Goal: Task Accomplishment & Management: Manage account settings

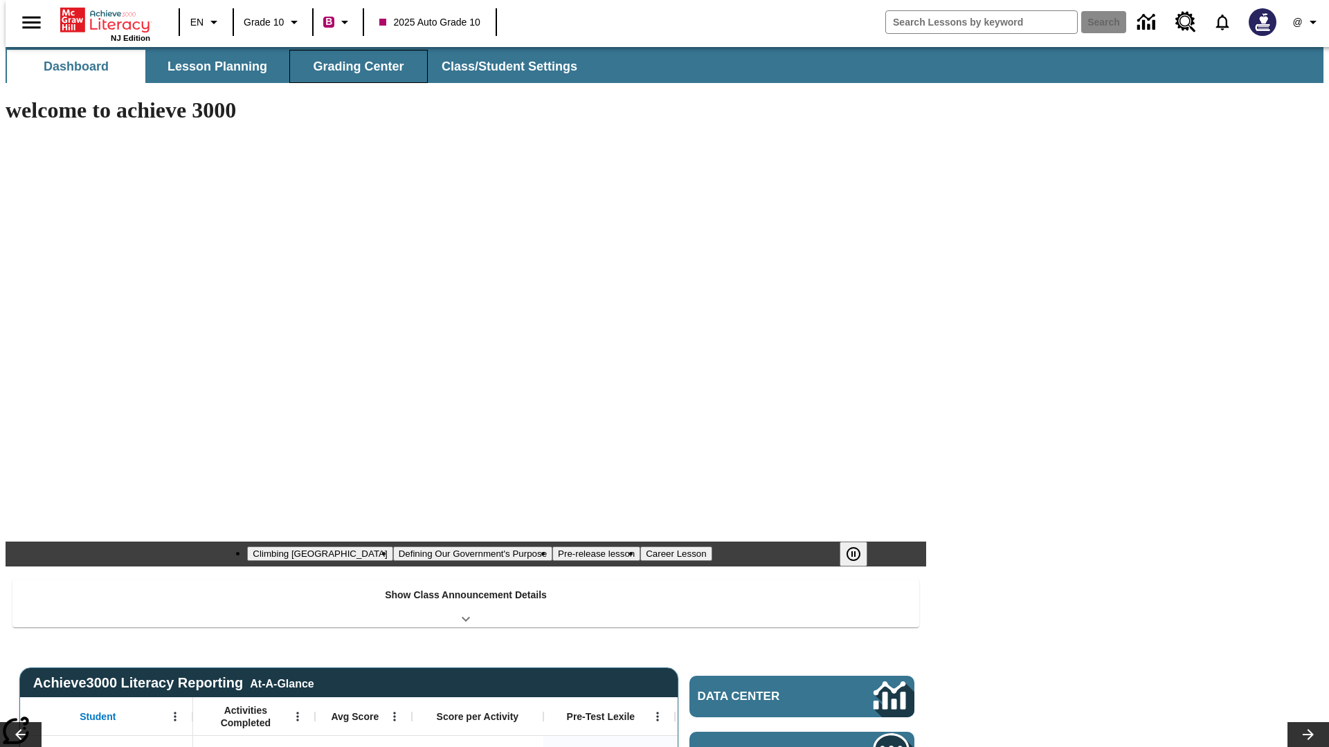
click at [353, 66] on span "Grading Center" at bounding box center [358, 67] width 91 height 16
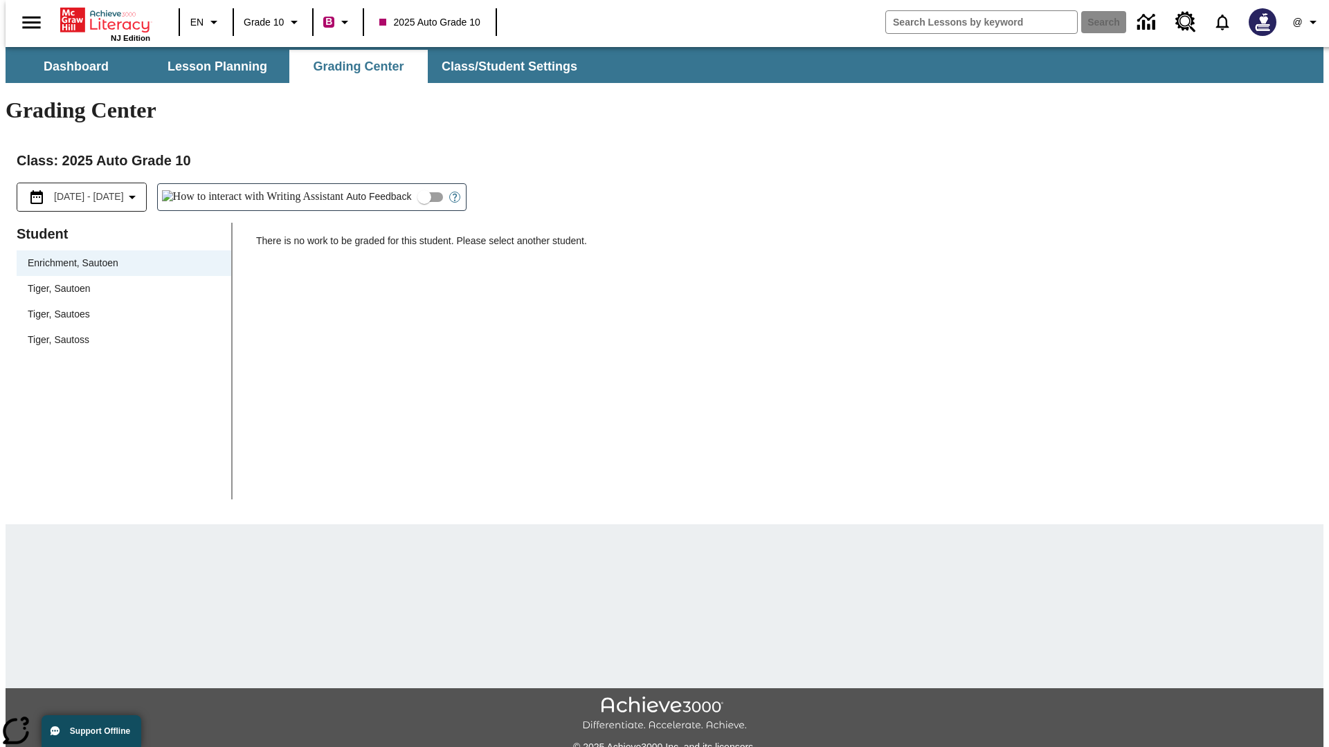
click at [119, 282] on div "Tiger, Sautoen" at bounding box center [124, 289] width 192 height 15
click at [385, 184] on input "Auto Feedback" at bounding box center [424, 197] width 79 height 26
checkbox input "true"
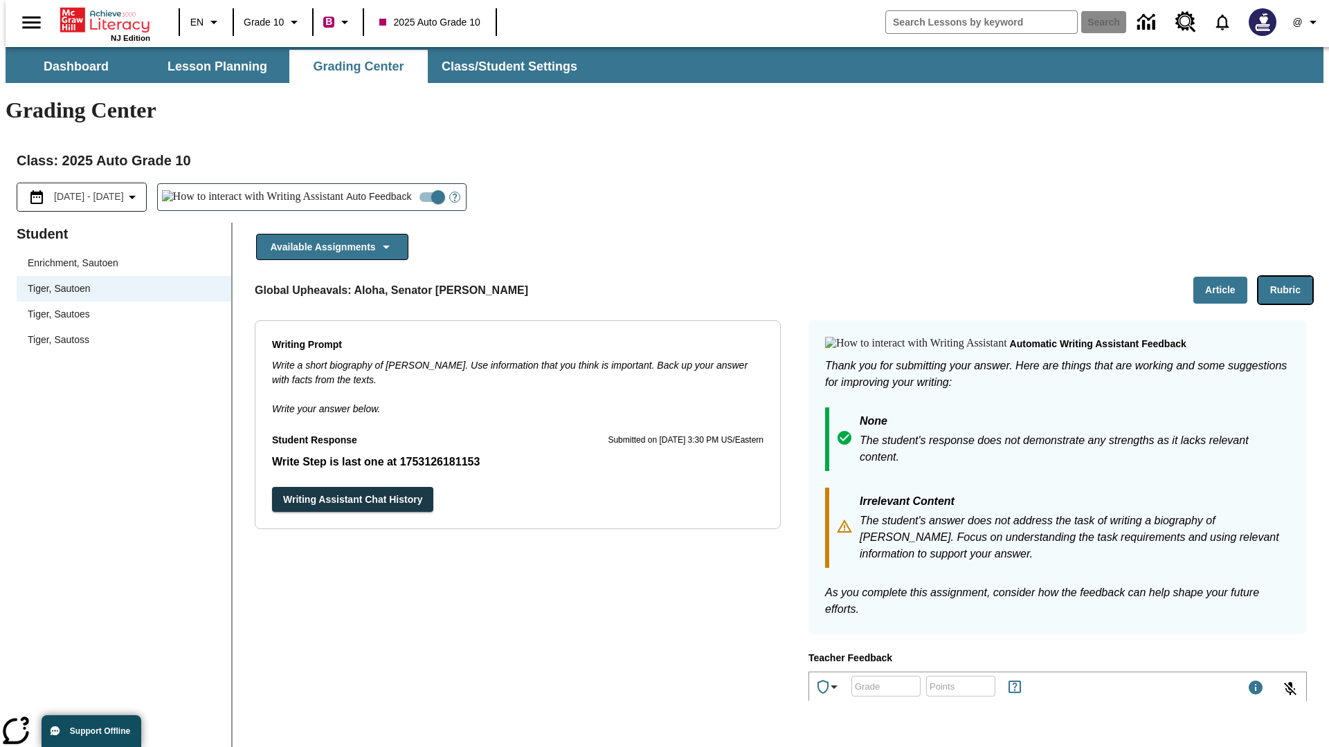
click at [1291, 277] on button "Rubric" at bounding box center [1285, 290] width 54 height 27
click at [1226, 277] on button "Article" at bounding box center [1220, 290] width 54 height 27
click at [206, 22] on icon "Language: EN, Select a language" at bounding box center [214, 22] width 17 height 17
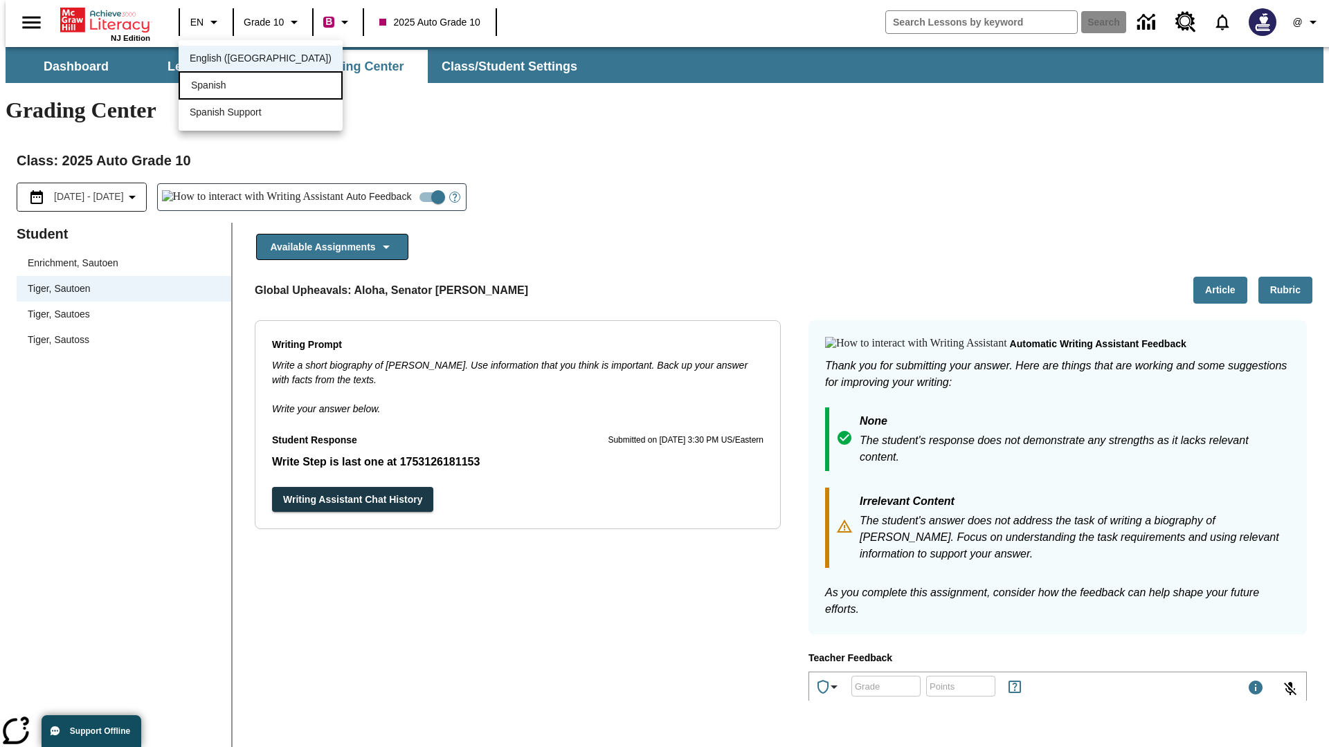
click at [230, 87] on div "Spanish" at bounding box center [261, 85] width 164 height 28
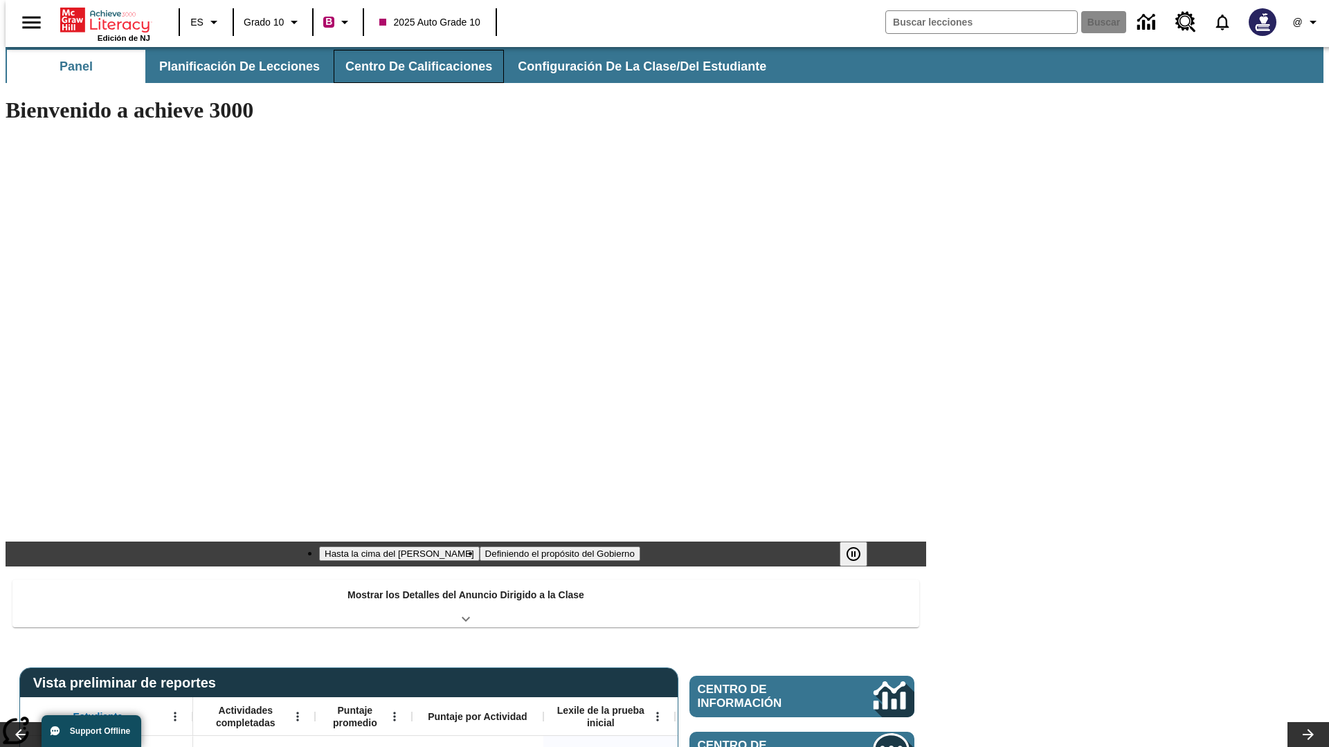
click at [407, 66] on span "Centro de calificaciones" at bounding box center [418, 67] width 147 height 16
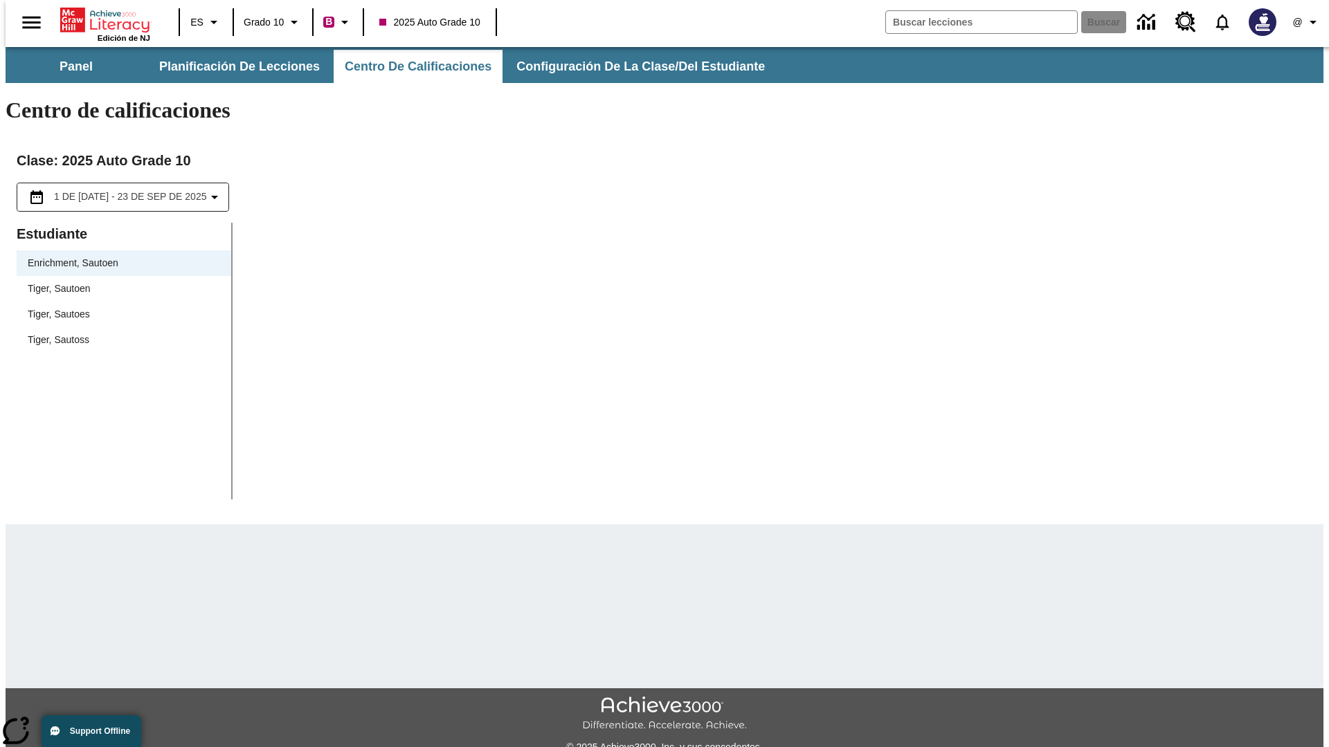
click at [119, 282] on div "Tiger, Sautoen" at bounding box center [124, 289] width 192 height 15
